Goal: Find specific page/section: Find specific page/section

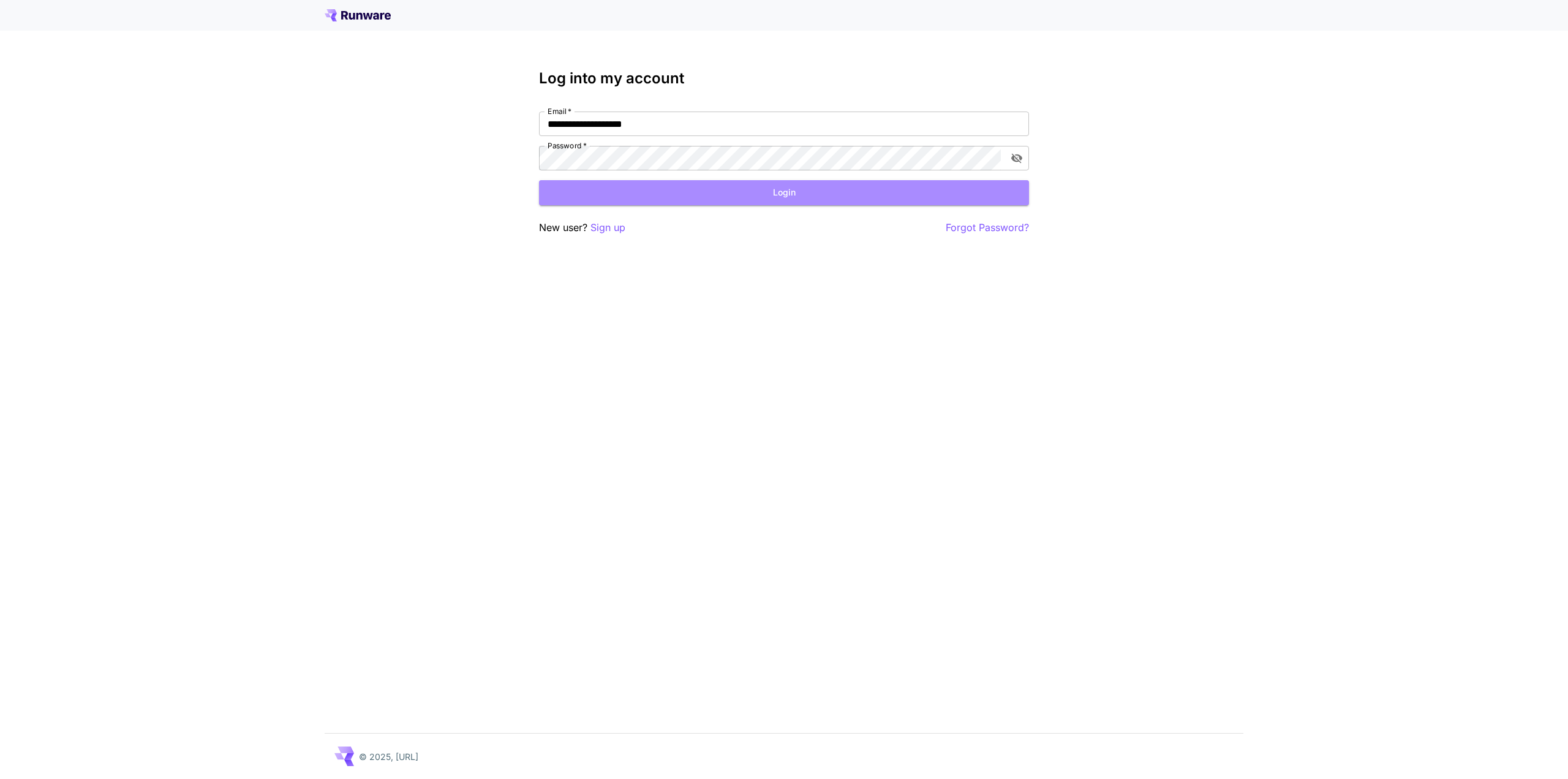
click at [783, 191] on button "Login" at bounding box center [784, 193] width 490 height 25
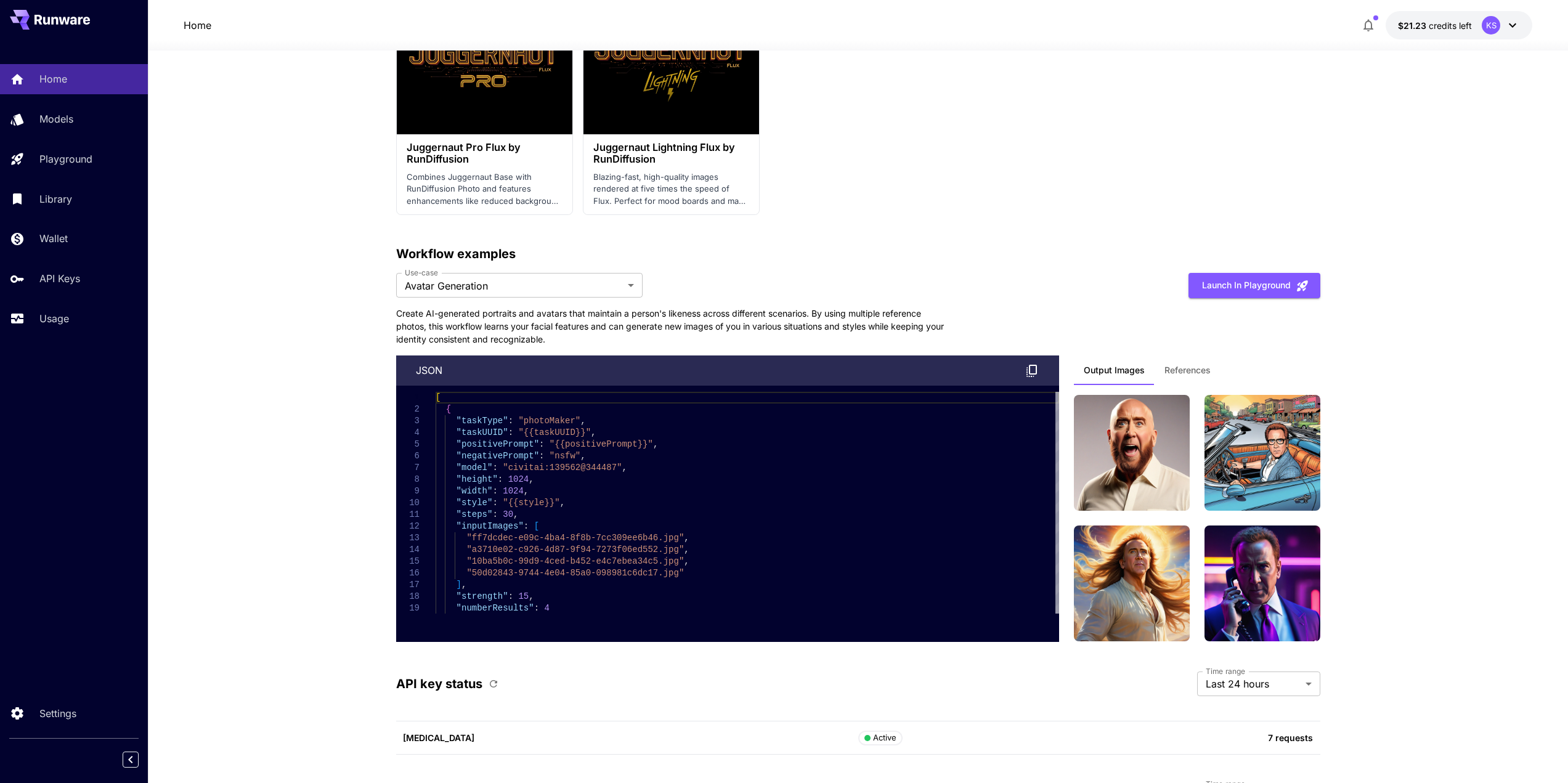
scroll to position [3113, 0]
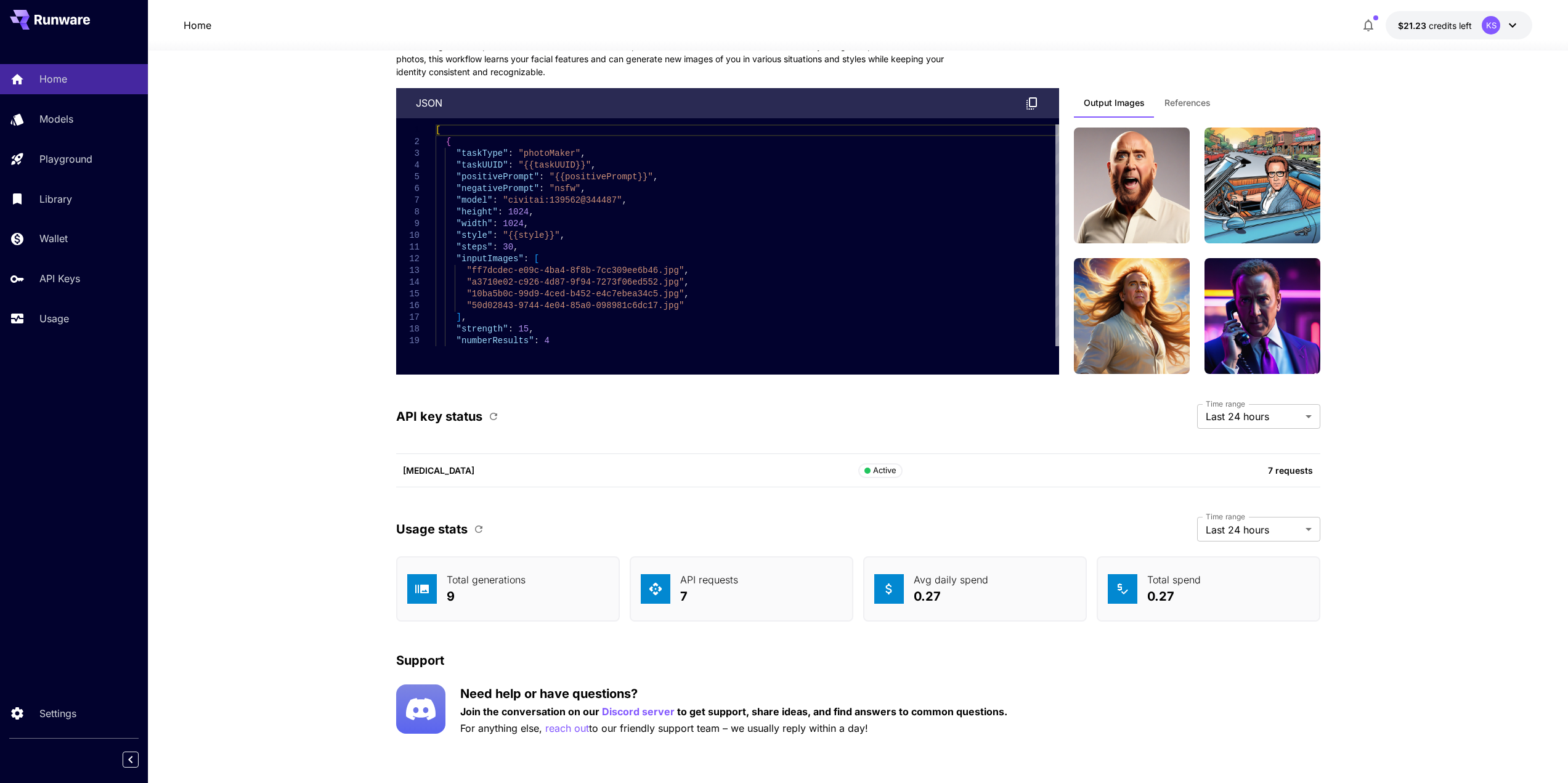
drag, startPoint x: 304, startPoint y: 415, endPoint x: 329, endPoint y: 732, distance: 318.0
click at [74, 115] on p "Models" at bounding box center [59, 118] width 34 height 15
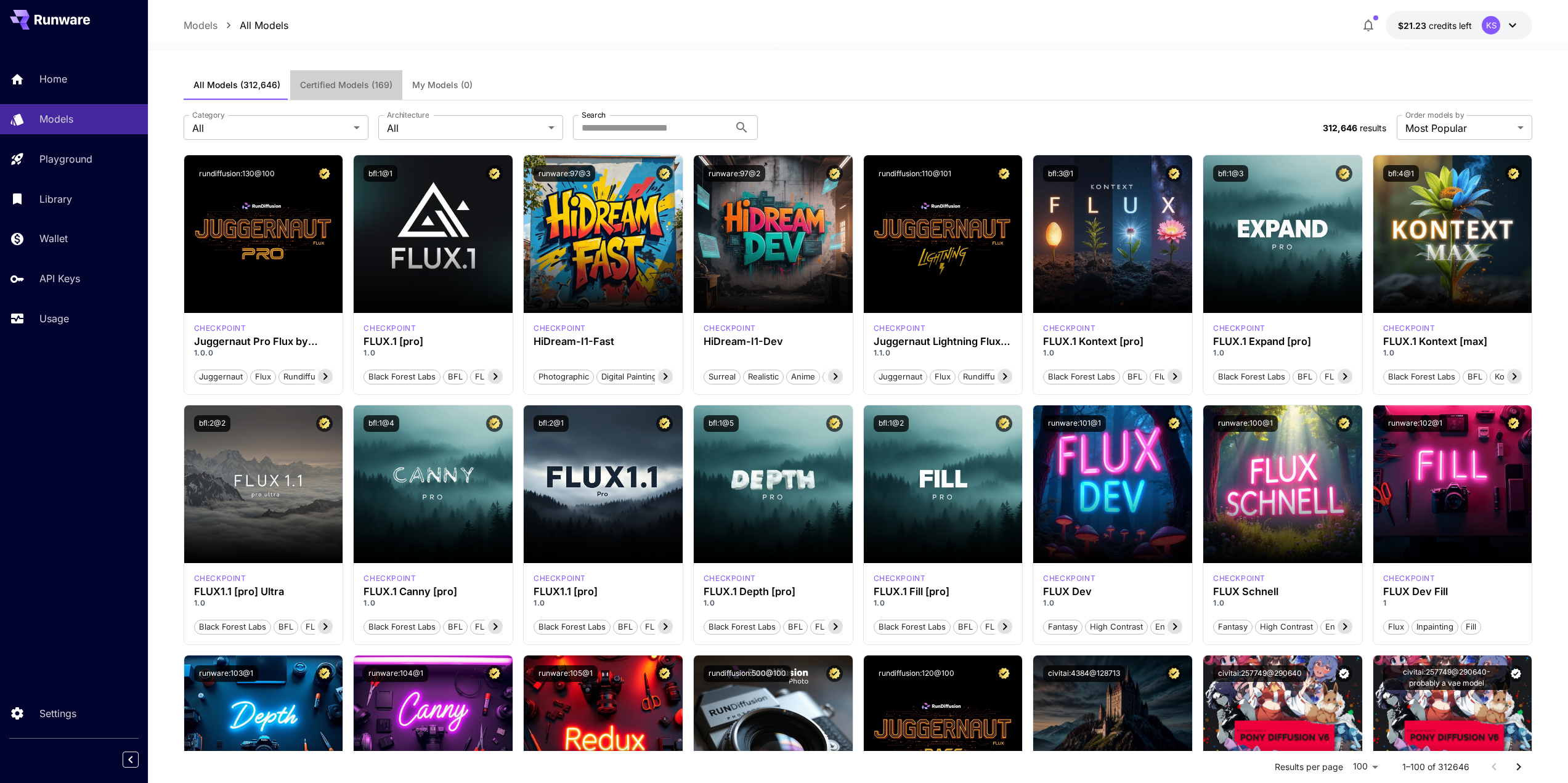
click at [338, 85] on span "Certified Models (169)" at bounding box center [346, 85] width 92 height 11
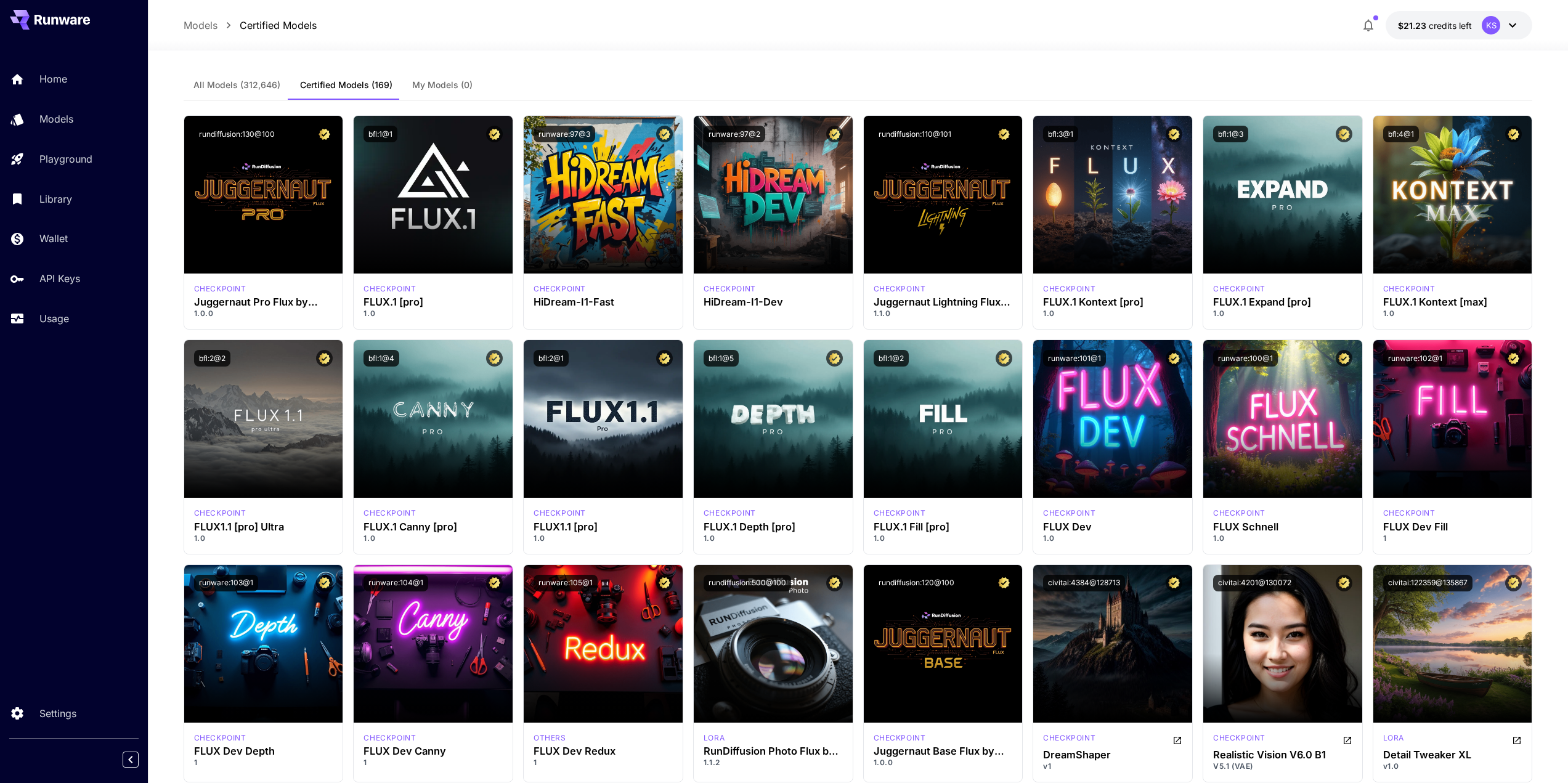
click at [95, 27] on div at bounding box center [74, 20] width 148 height 39
click at [80, 18] on icon at bounding box center [80, 20] width 5 height 8
click at [132, 760] on icon "Collapse sidebar" at bounding box center [130, 759] width 15 height 15
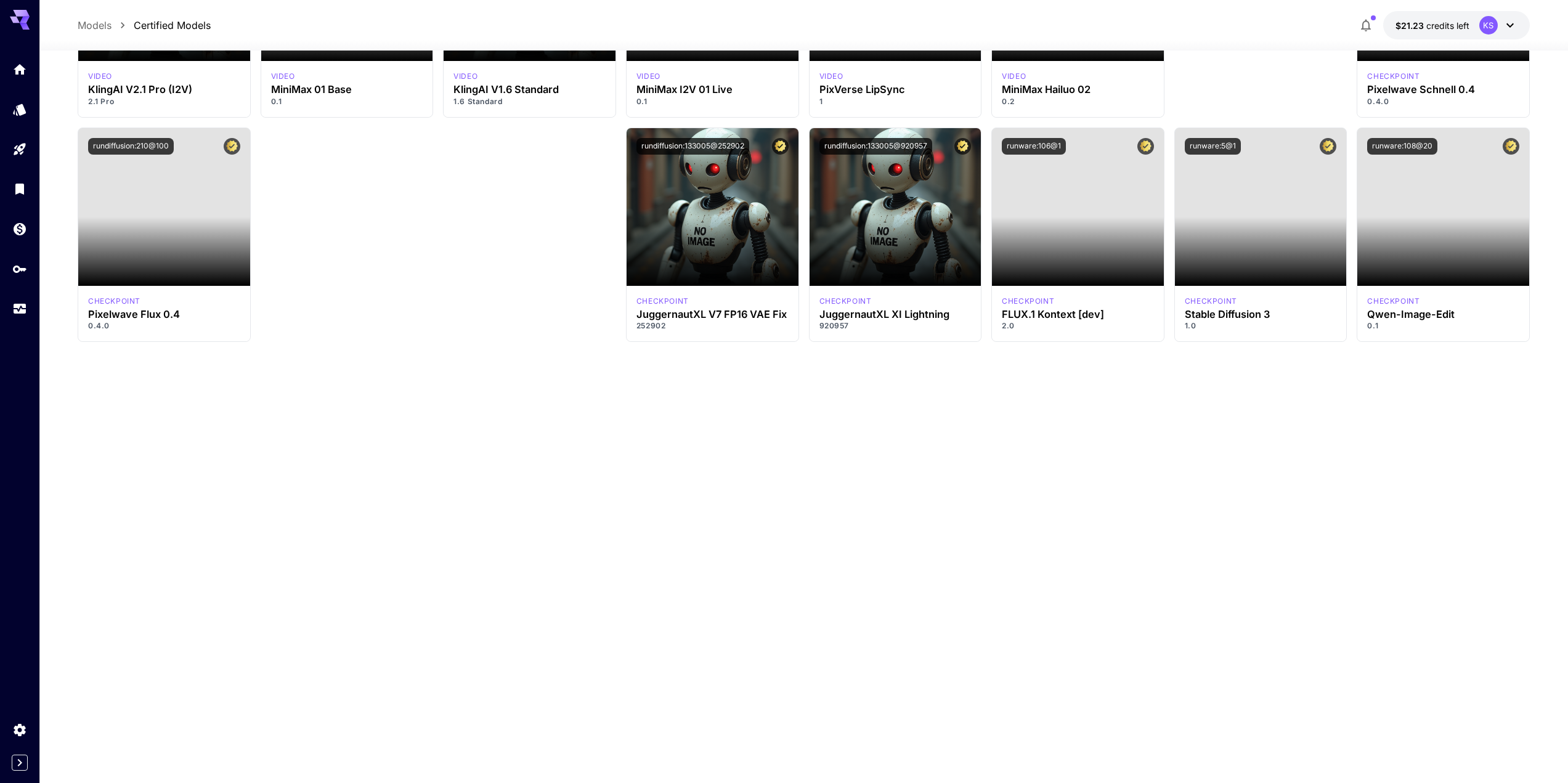
scroll to position [4134, 0]
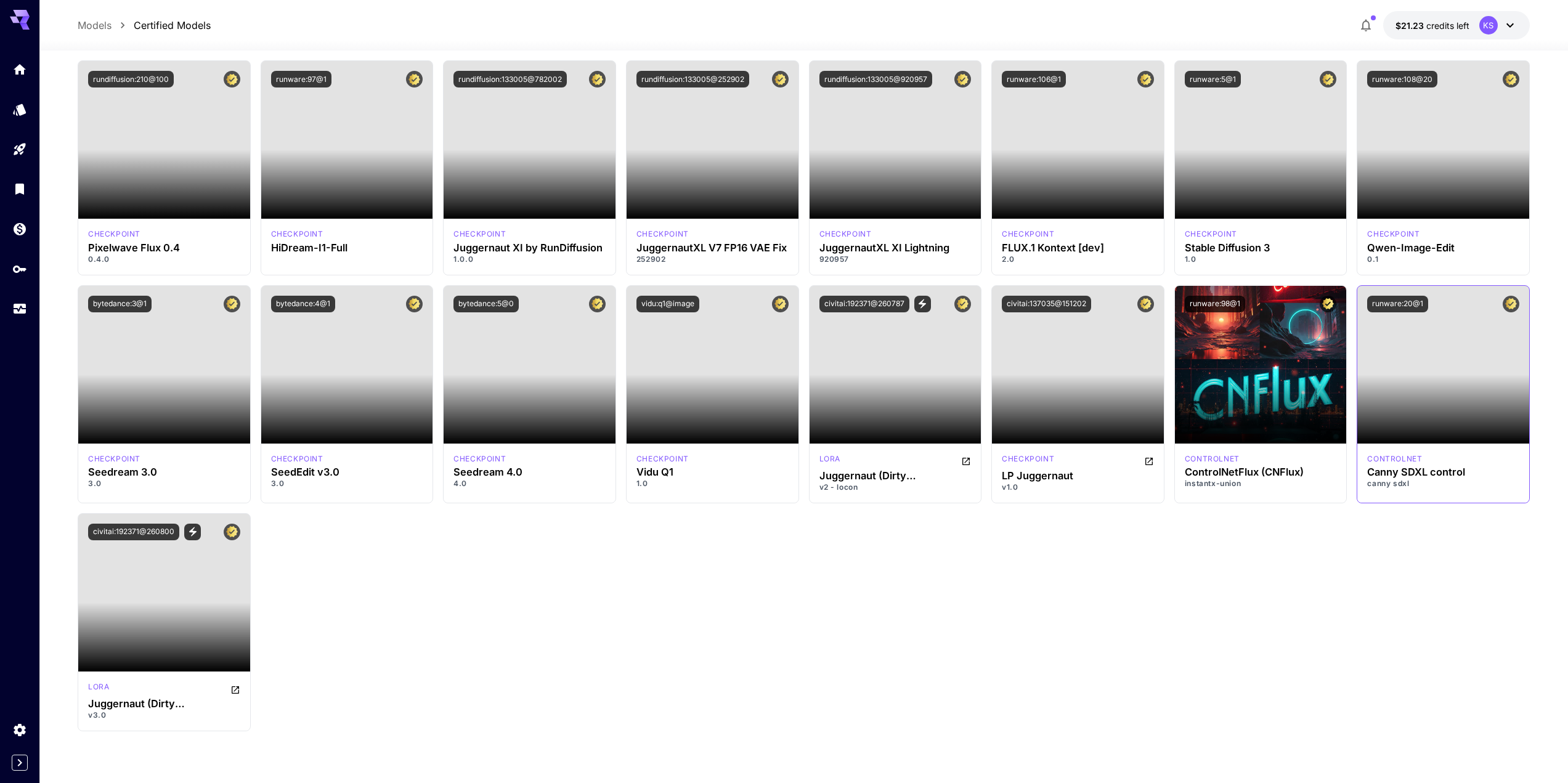
drag, startPoint x: 1539, startPoint y: 89, endPoint x: 1525, endPoint y: 496, distance: 407.2
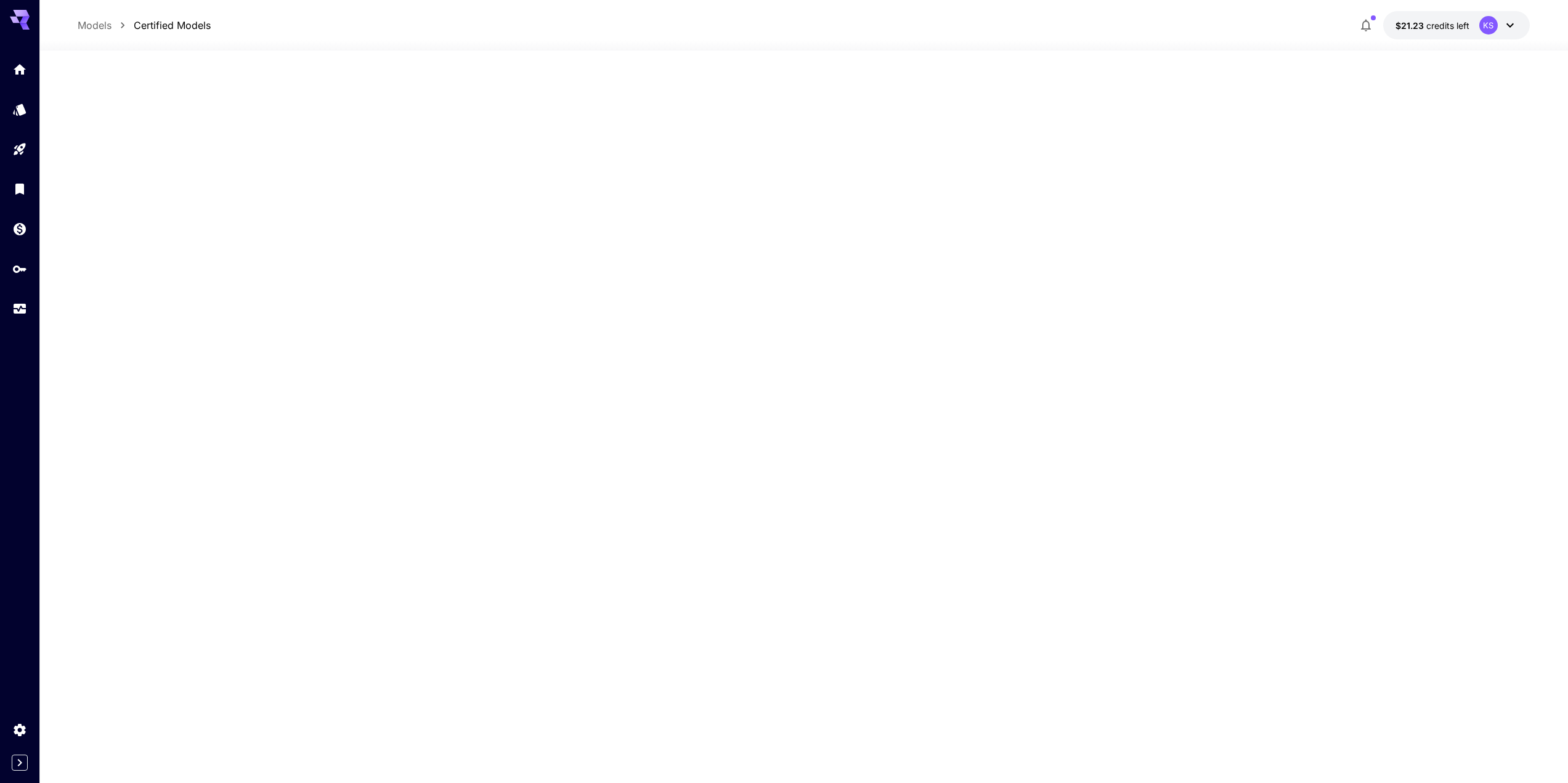
scroll to position [0, 0]
drag, startPoint x: 904, startPoint y: 589, endPoint x: 821, endPoint y: 237, distance: 361.7
